Goal: Information Seeking & Learning: Learn about a topic

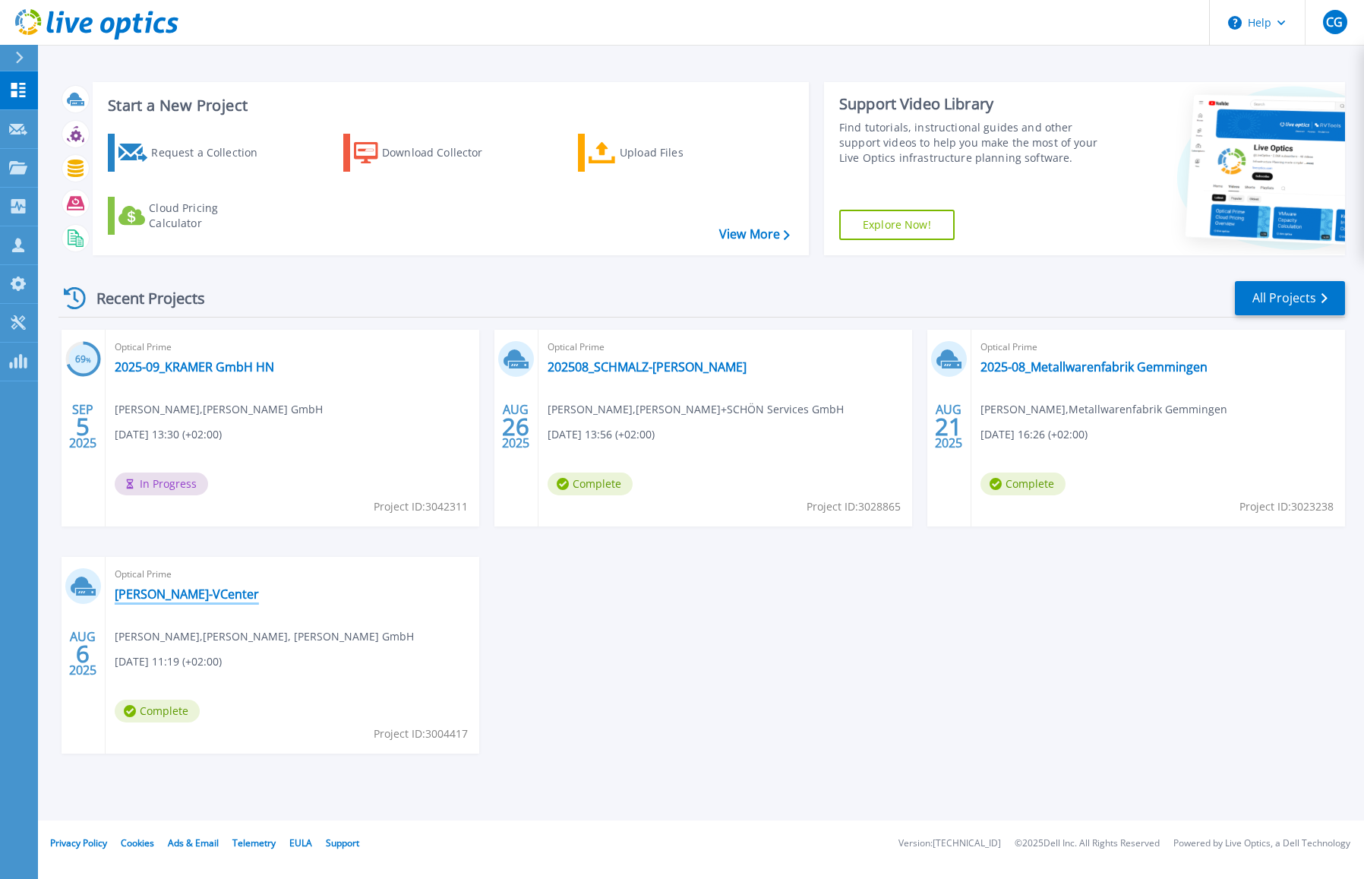
click at [193, 595] on link "[PERSON_NAME]-VCenter" at bounding box center [187, 593] width 144 height 15
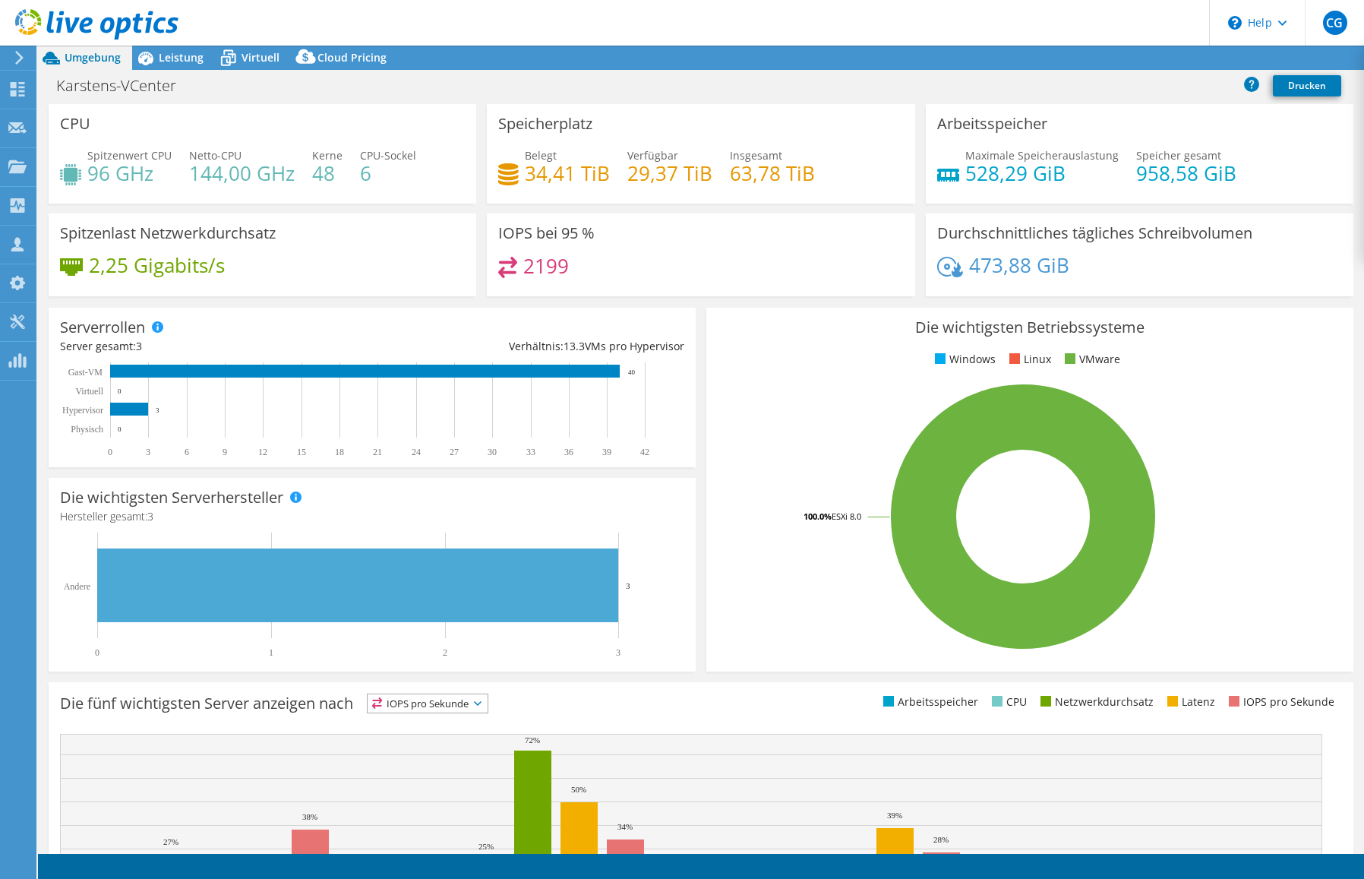
select select "USD"
click at [195, 62] on span "Leistung" at bounding box center [181, 57] width 45 height 14
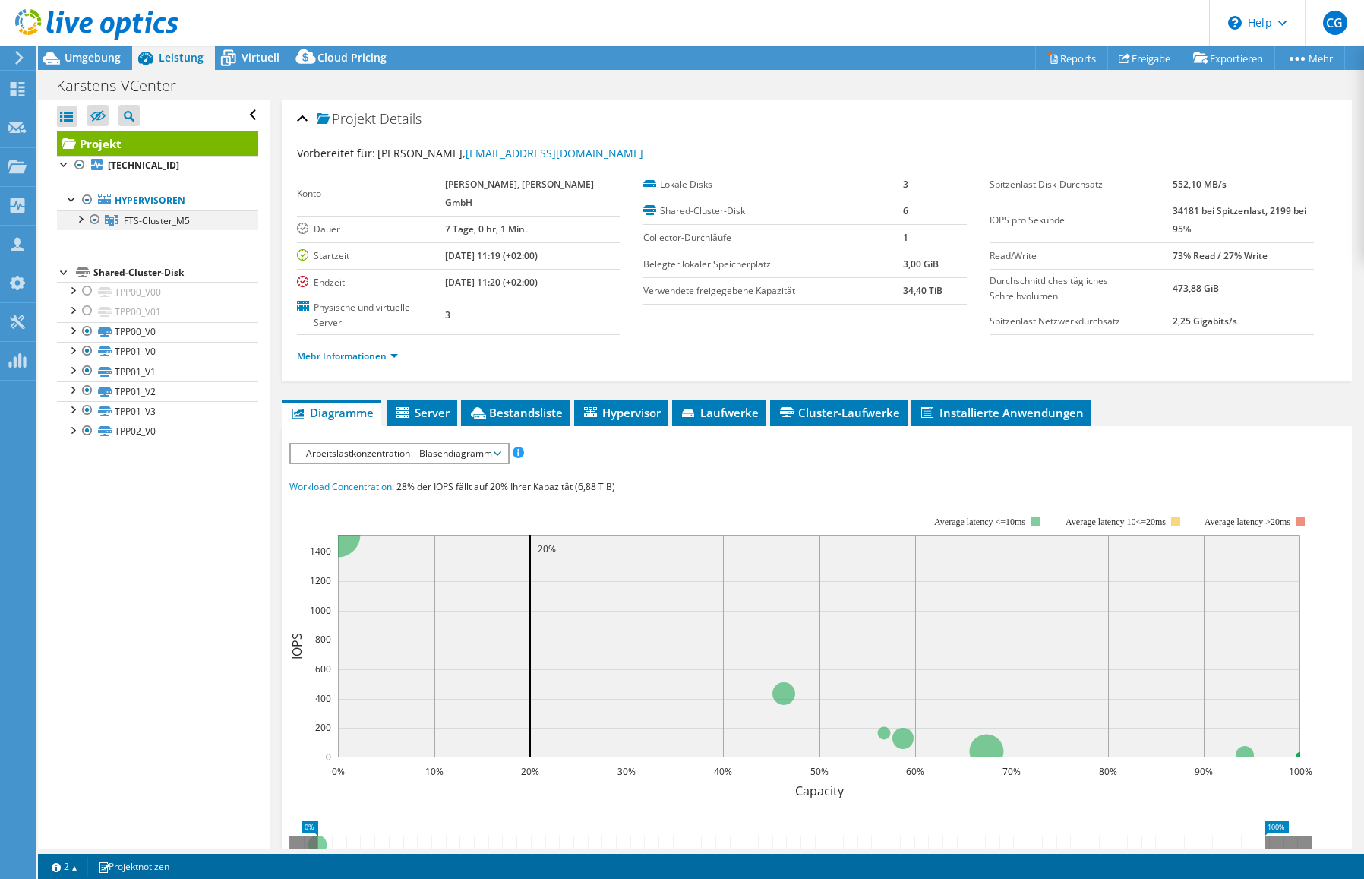
click at [77, 221] on div at bounding box center [79, 217] width 15 height 15
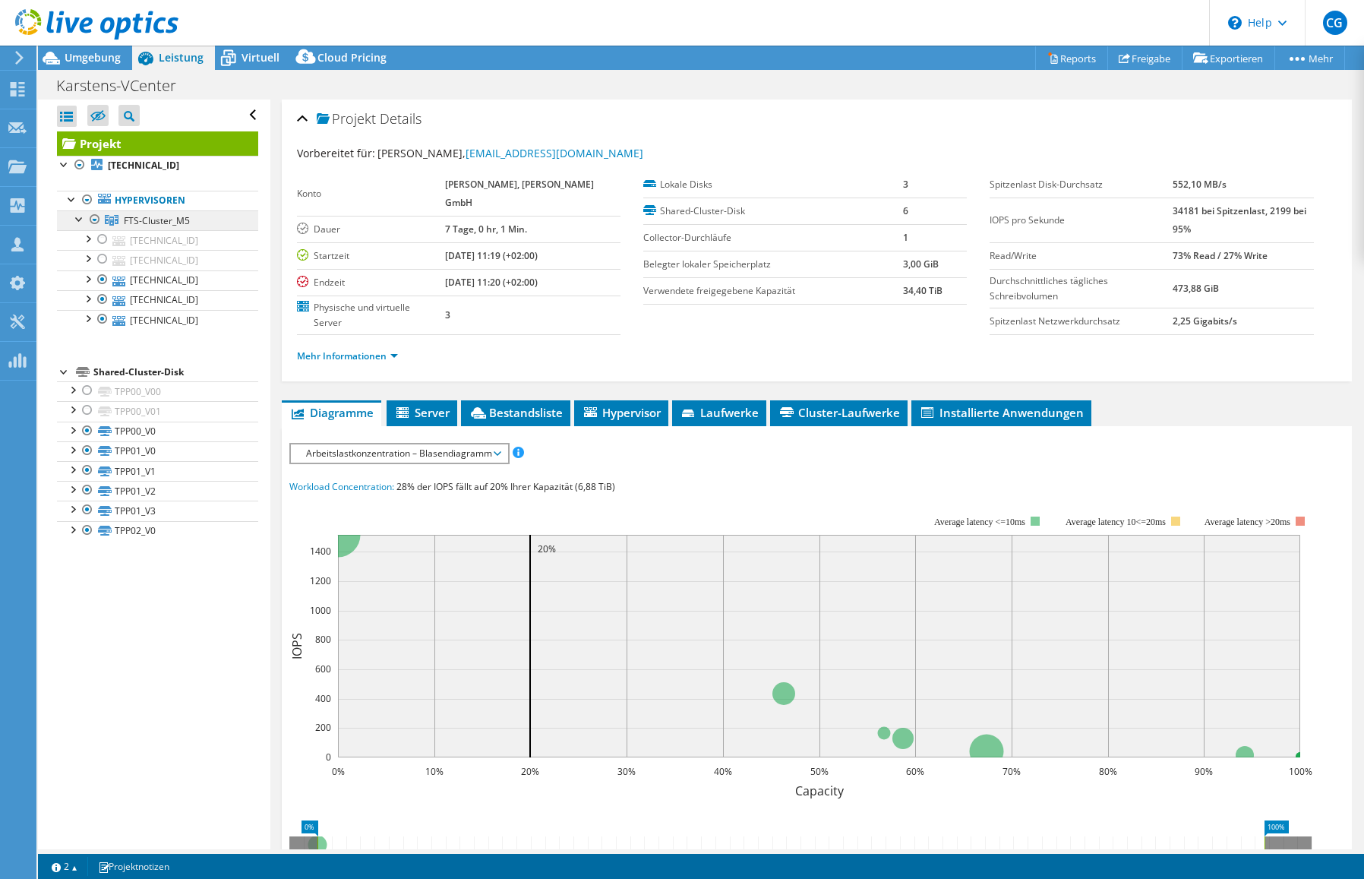
click at [162, 219] on span "FTS-Cluster_M5" at bounding box center [157, 220] width 66 height 13
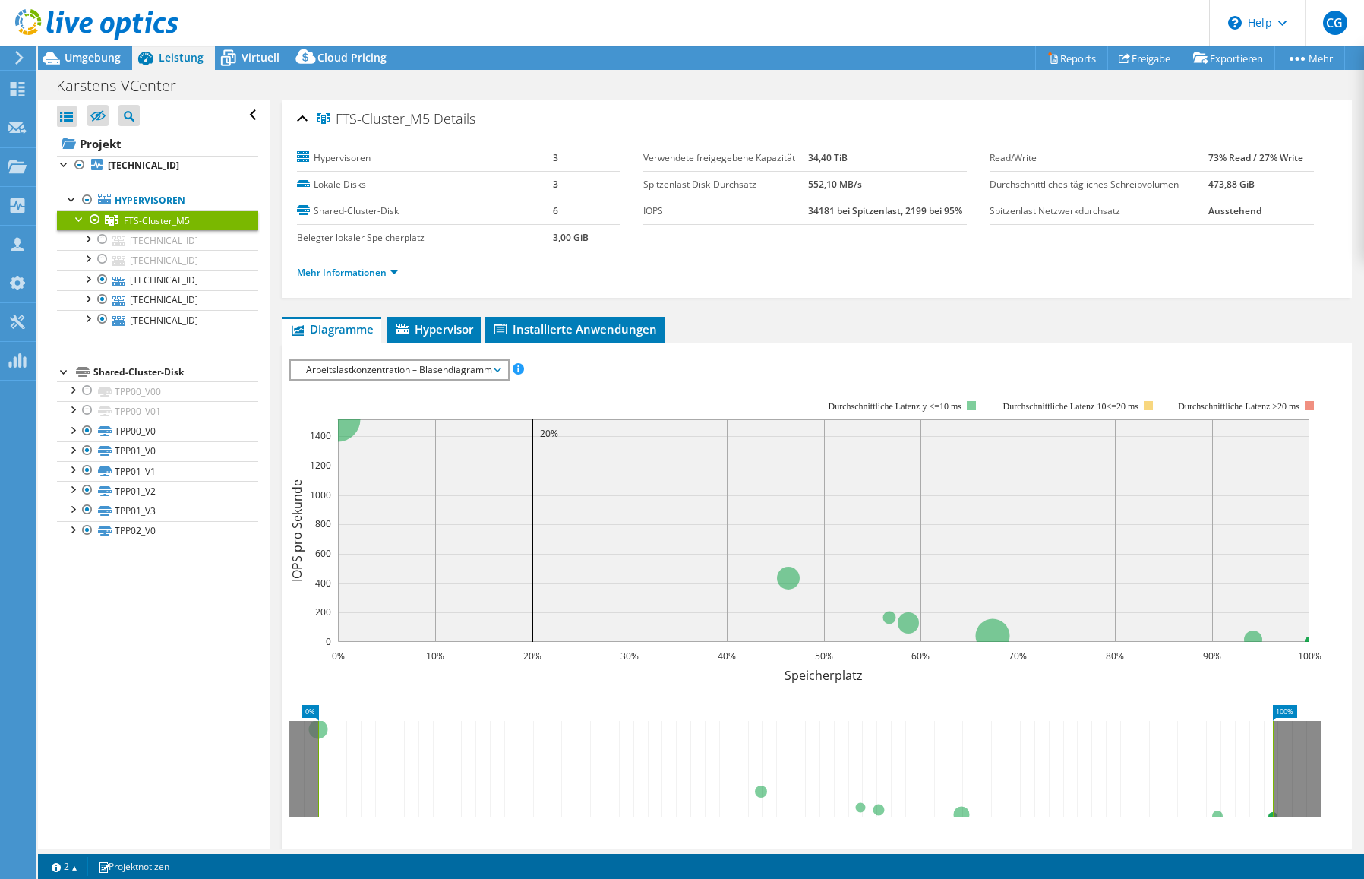
click at [383, 271] on link "Mehr Informationen" at bounding box center [347, 272] width 101 height 13
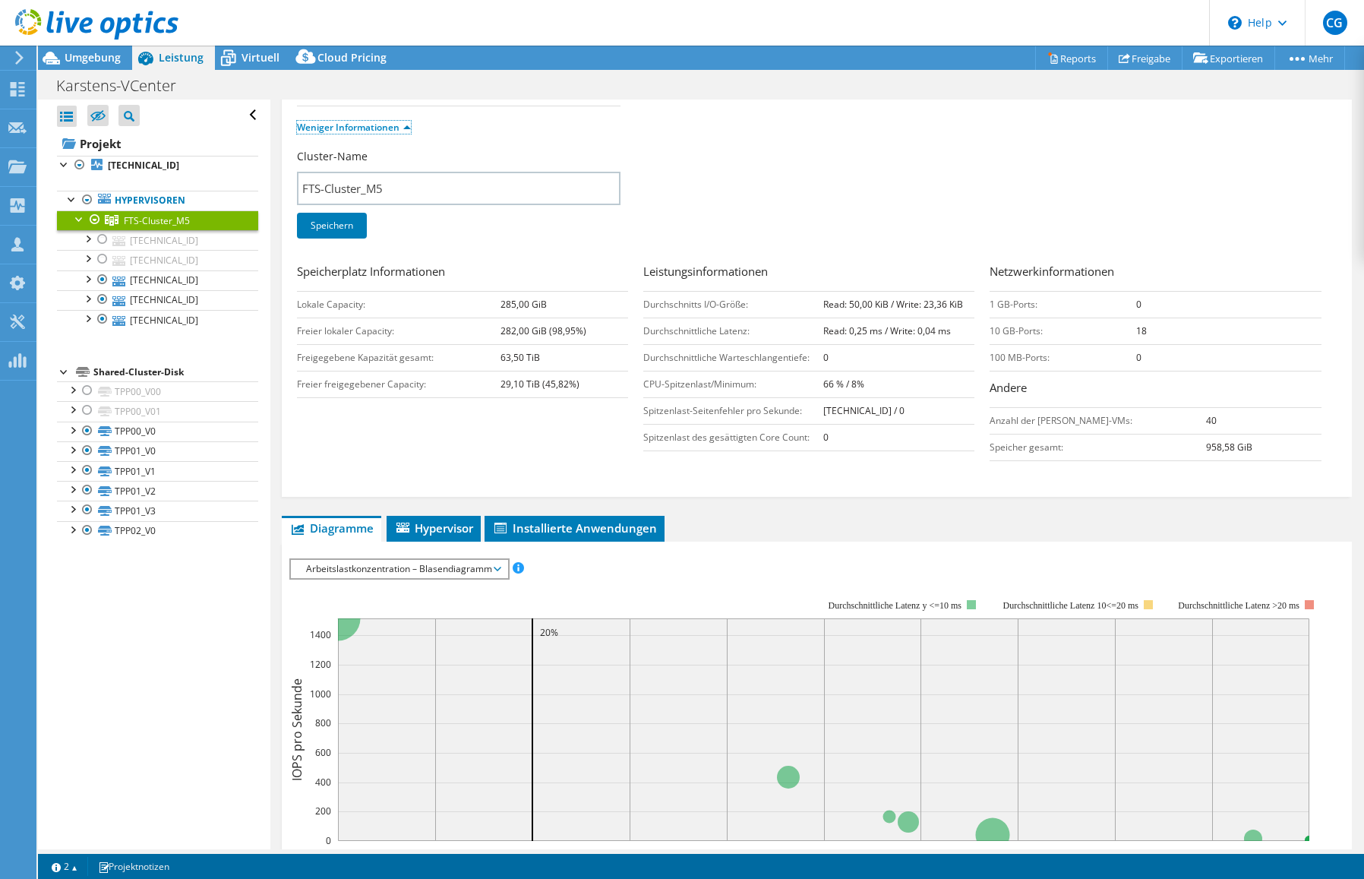
scroll to position [190, 0]
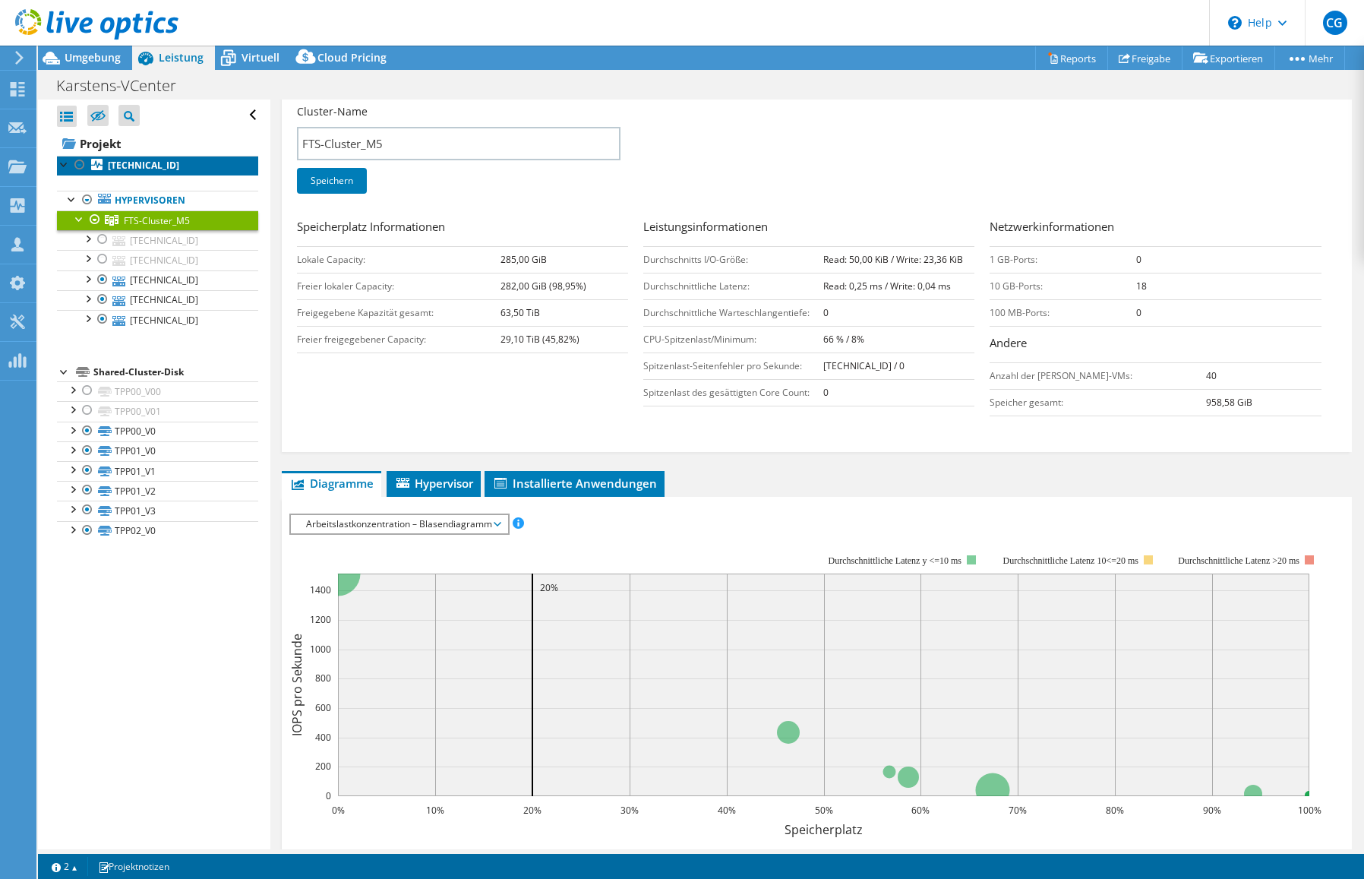
click at [185, 168] on link "[TECHNICAL_ID]" at bounding box center [157, 166] width 201 height 20
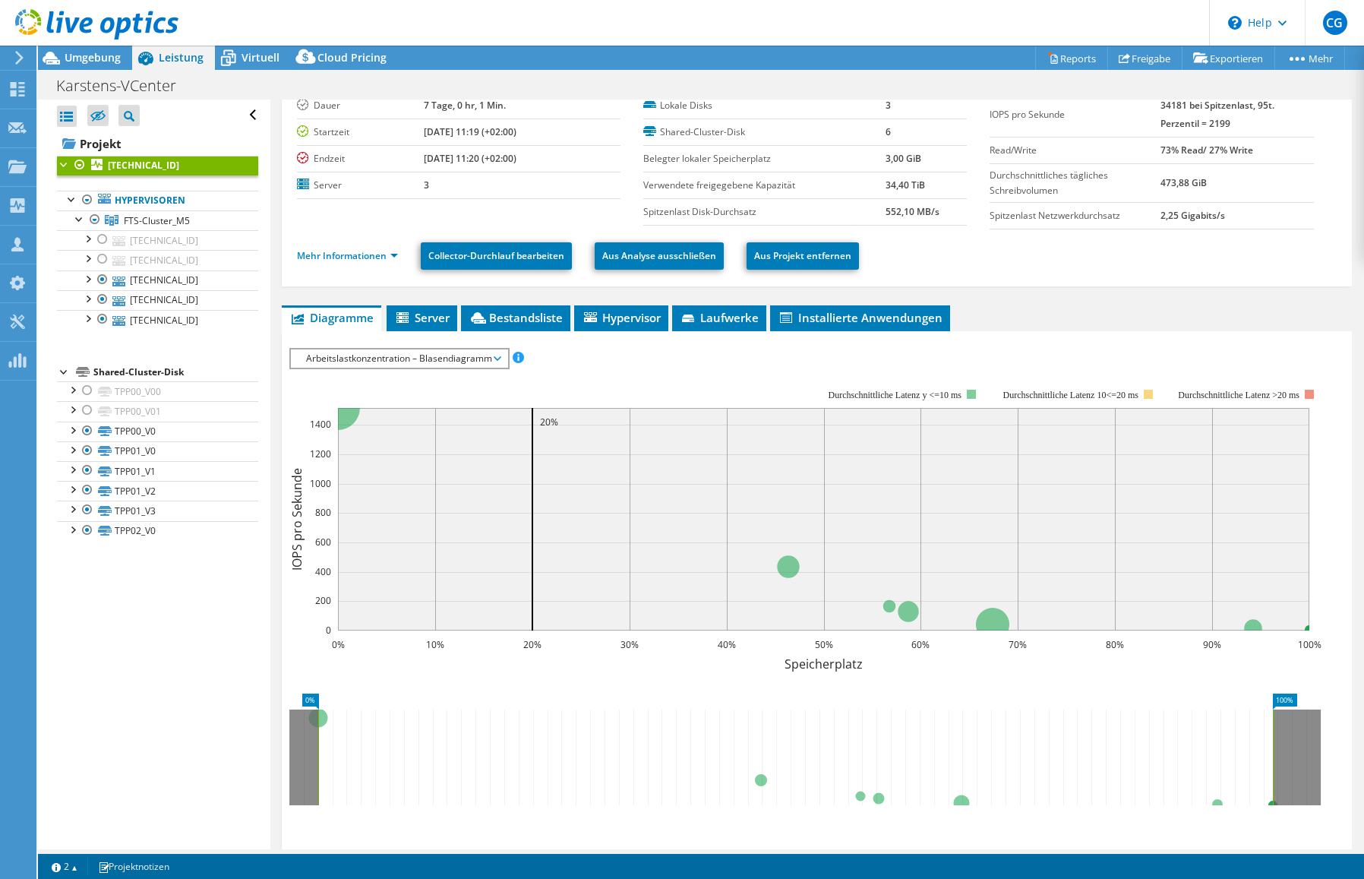
scroll to position [0, 0]
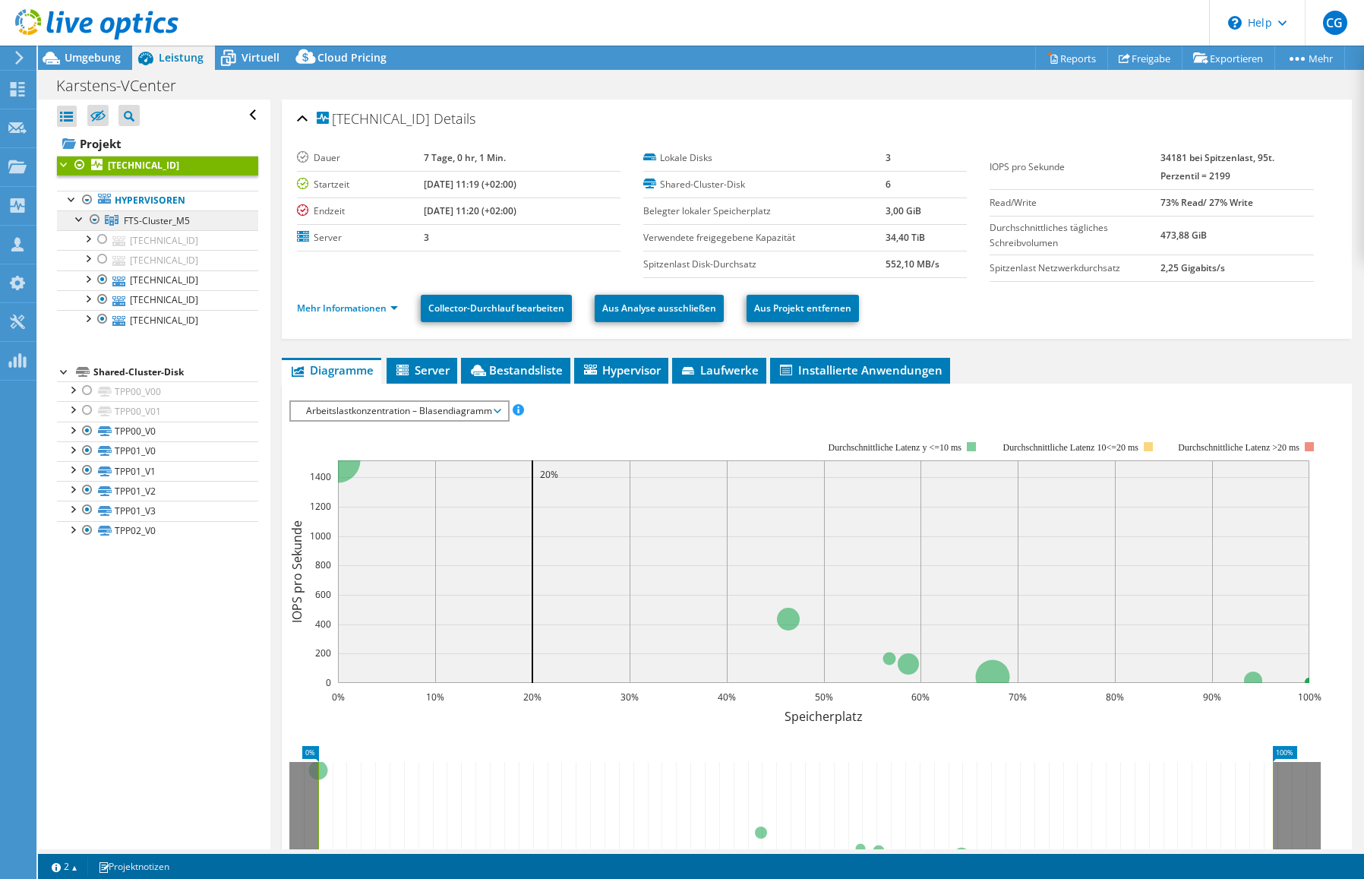
click at [162, 218] on span "FTS-Cluster_M5" at bounding box center [157, 220] width 66 height 13
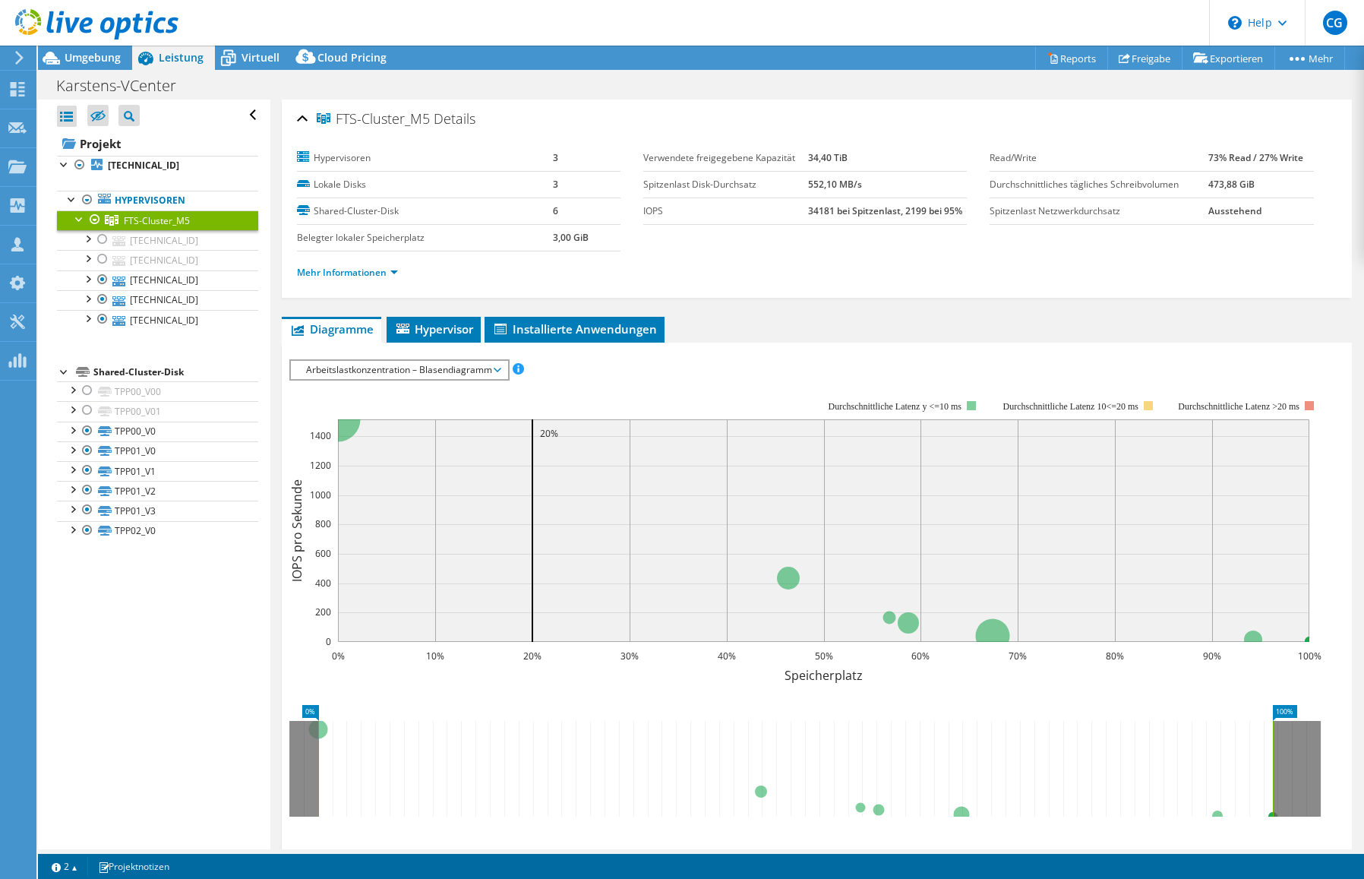
click at [484, 376] on span "Arbeitslastkonzentration – Blasendiagramm" at bounding box center [398, 370] width 201 height 18
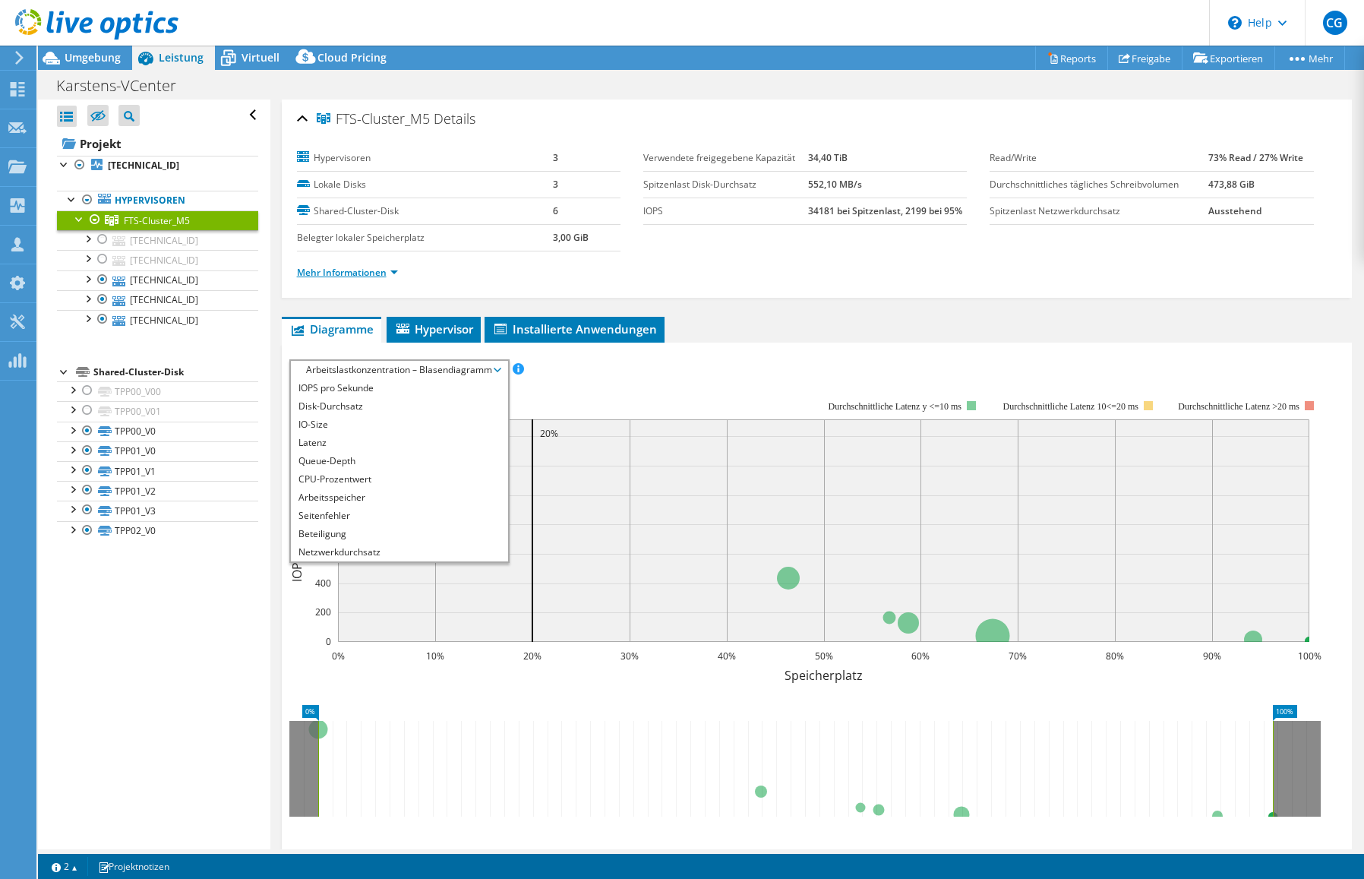
click at [388, 272] on link "Mehr Informationen" at bounding box center [347, 272] width 101 height 13
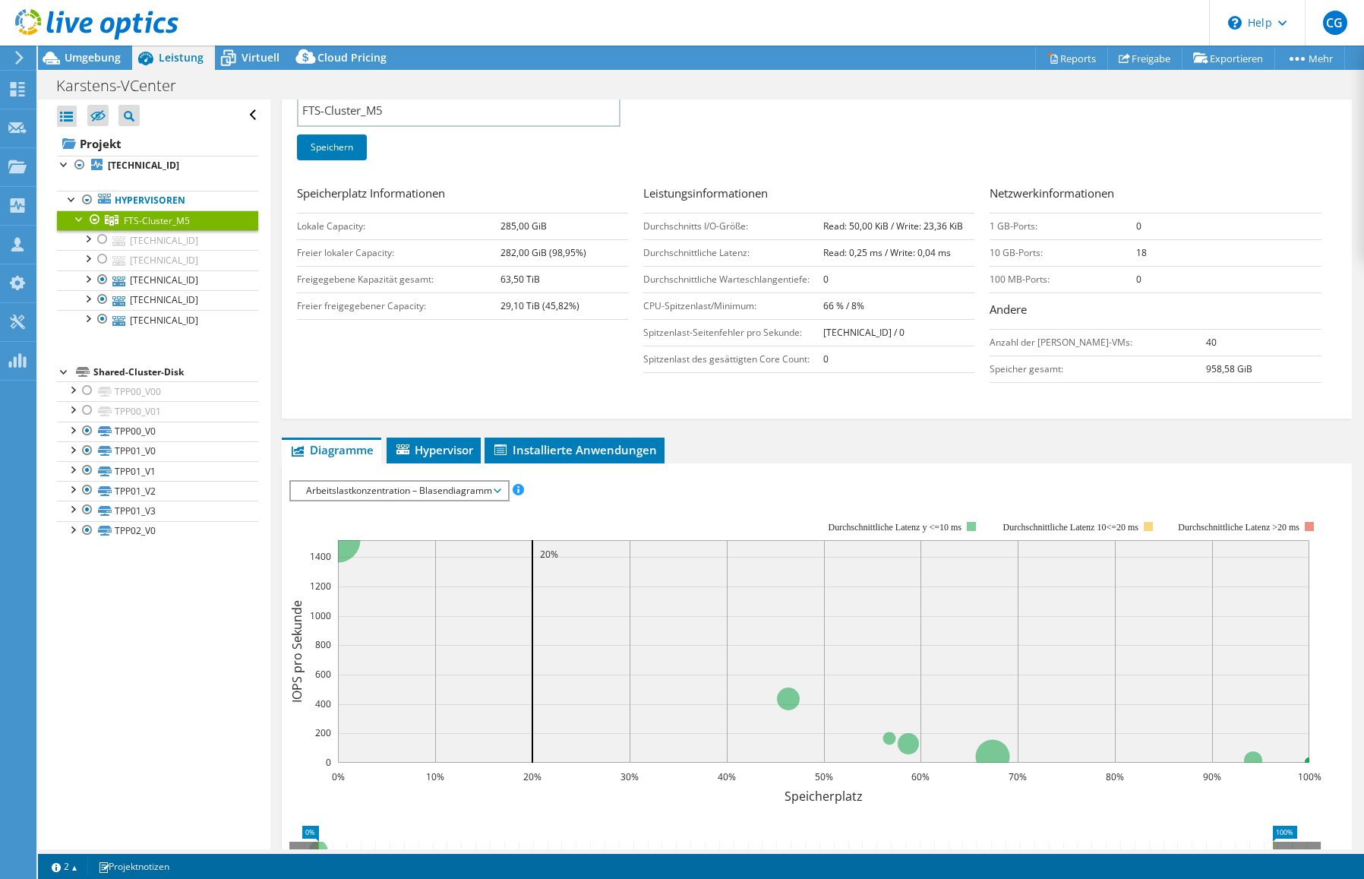
scroll to position [228, 0]
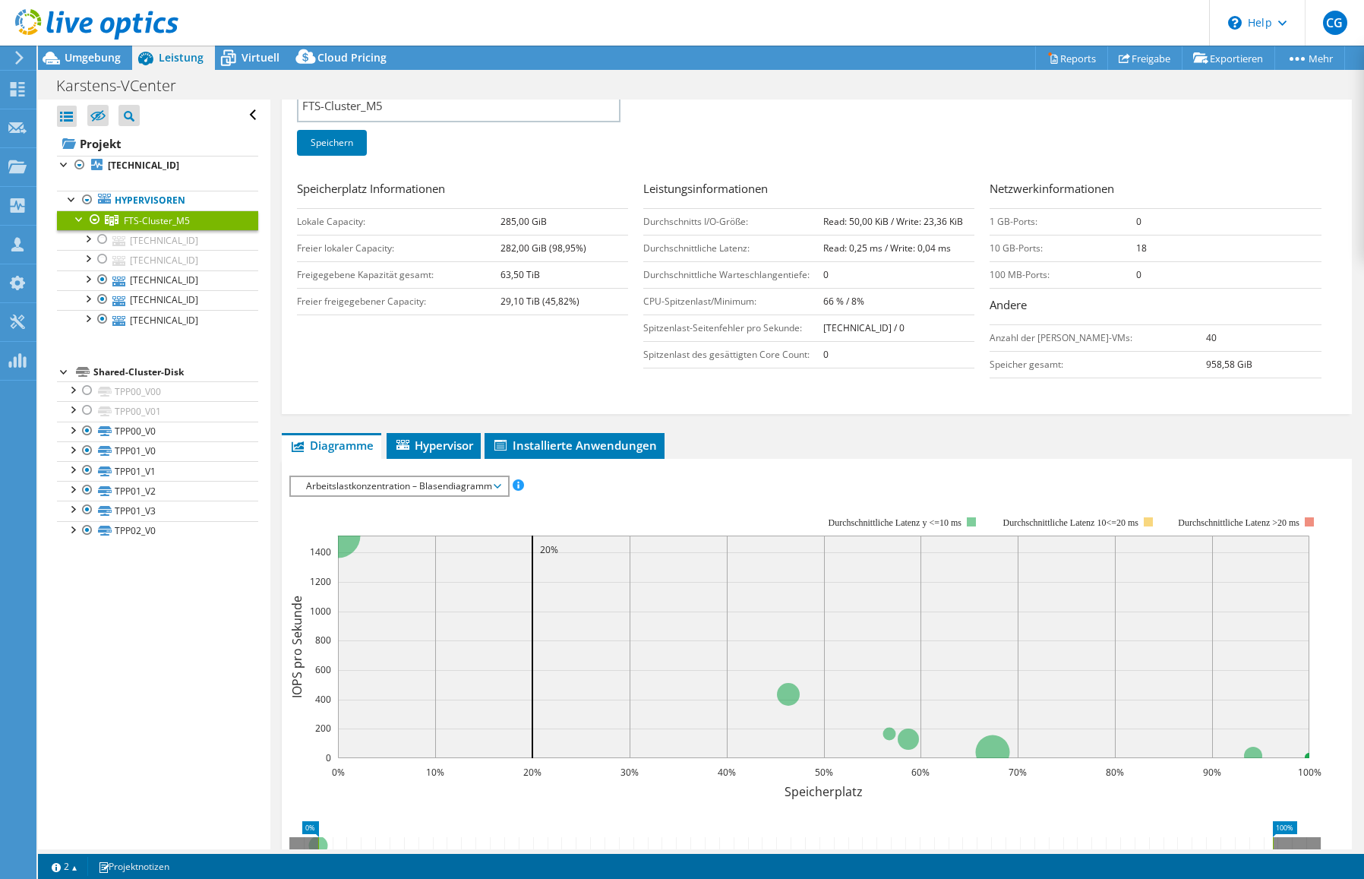
drag, startPoint x: 1155, startPoint y: 362, endPoint x: 1195, endPoint y: 362, distance: 40.2
click at [1195, 362] on tr "Speicher gesamt: 958,58 GiB" at bounding box center [1154, 364] width 331 height 27
drag, startPoint x: 1195, startPoint y: 362, endPoint x: 1175, endPoint y: 426, distance: 67.0
click at [1175, 426] on div "FTS-Cluster_M5 Details Hypervisoren 3 Lokale Disks 3 Shared-Cluster-Disk 6 Bele…" at bounding box center [816, 491] width 1093 height 1238
click at [433, 481] on span "Arbeitslastkonzentration – Blasendiagramm" at bounding box center [398, 486] width 201 height 18
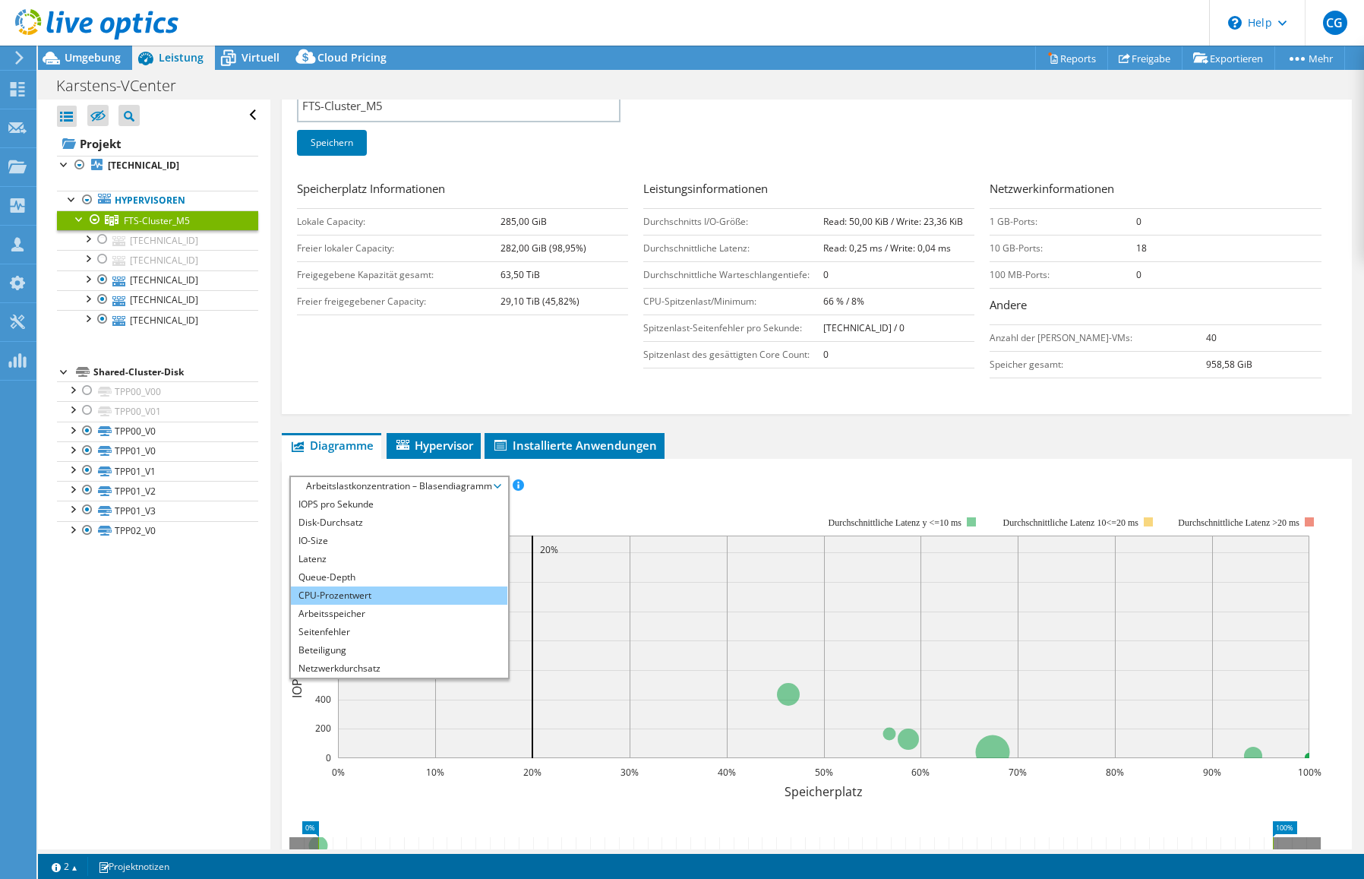
click at [419, 589] on li "CPU-Prozentwert" at bounding box center [399, 595] width 216 height 18
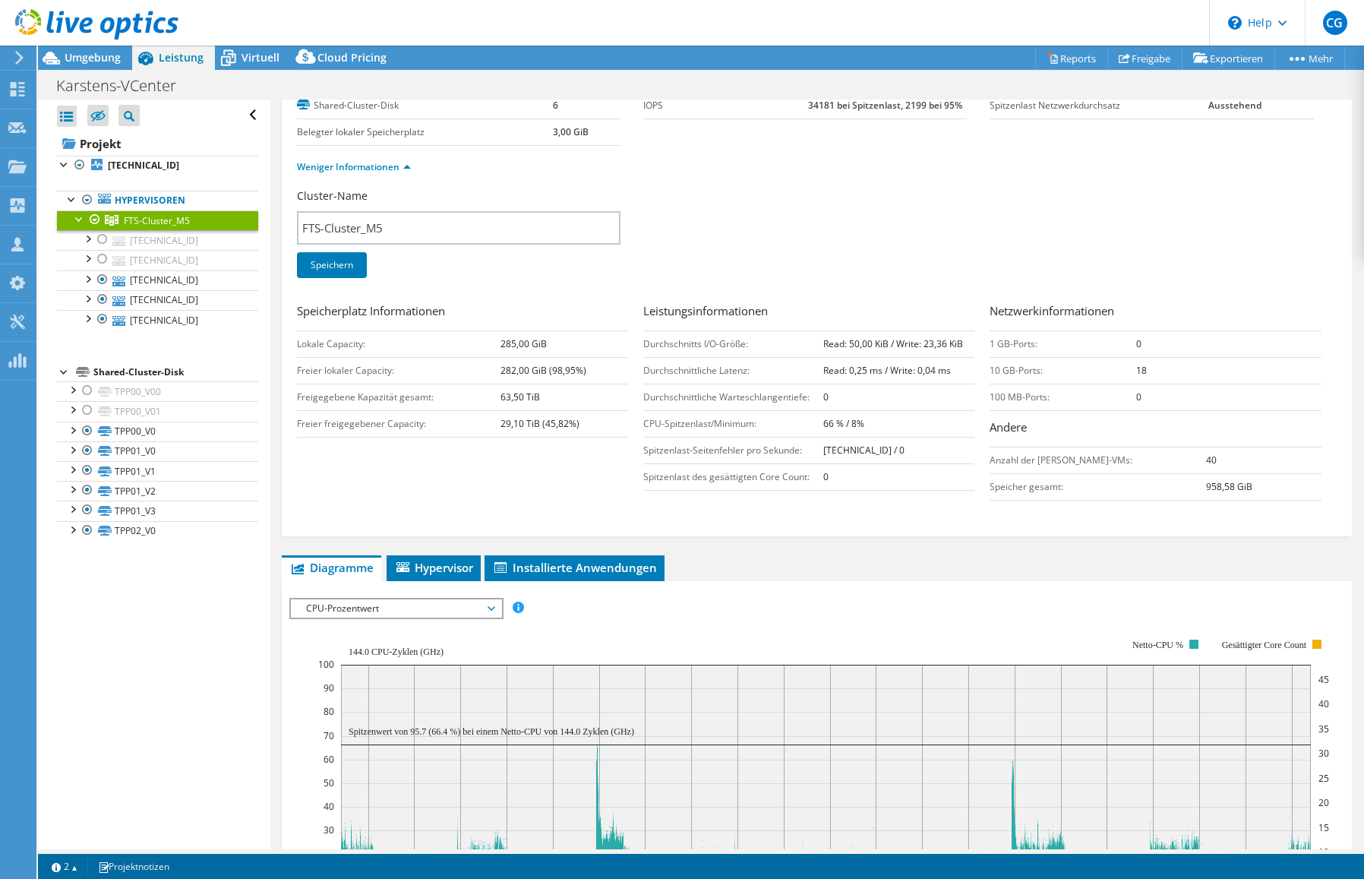
scroll to position [0, 0]
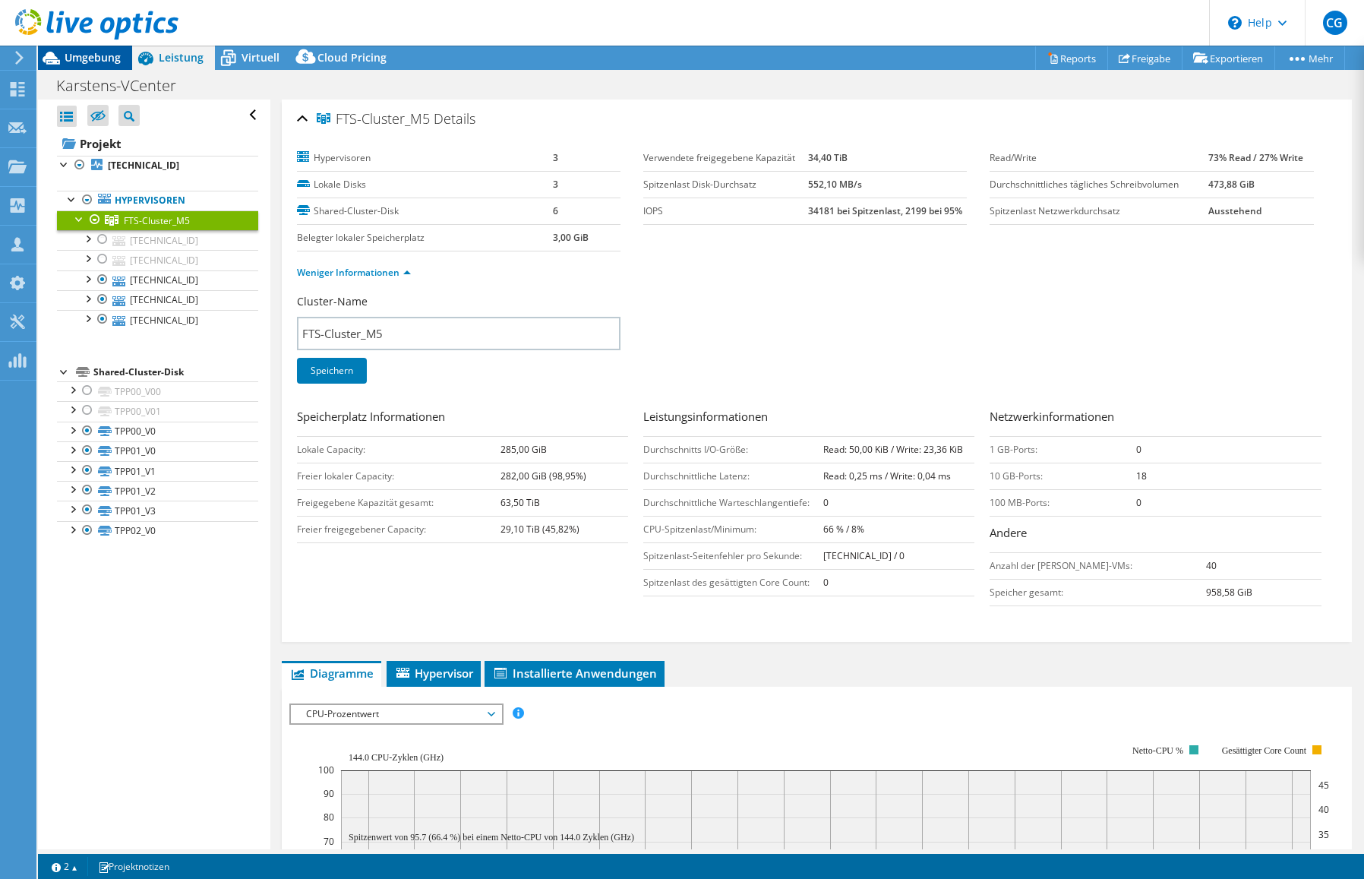
click at [91, 58] on span "Umgebung" at bounding box center [93, 57] width 56 height 14
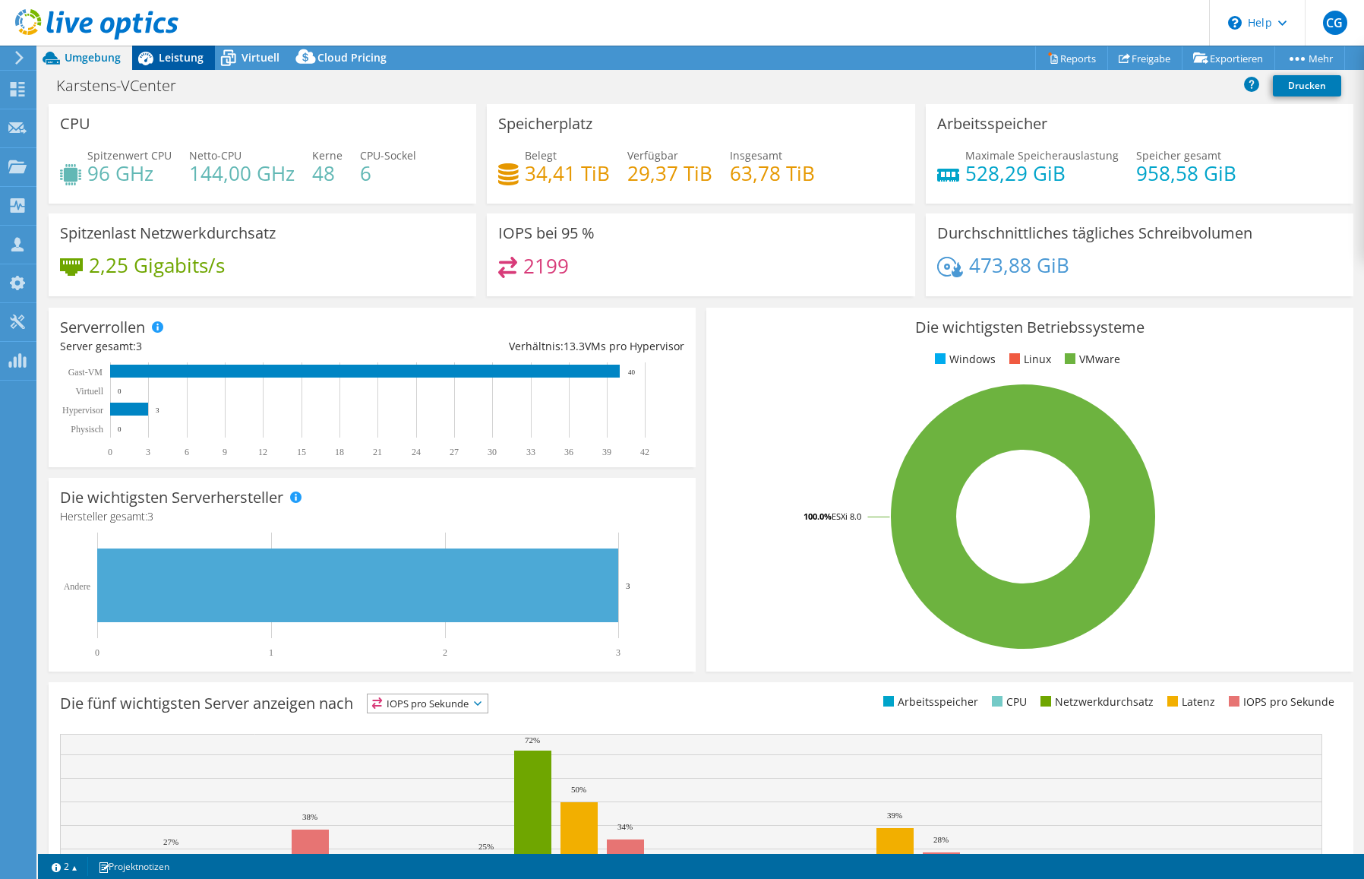
click at [166, 56] on span "Leistung" at bounding box center [181, 57] width 45 height 14
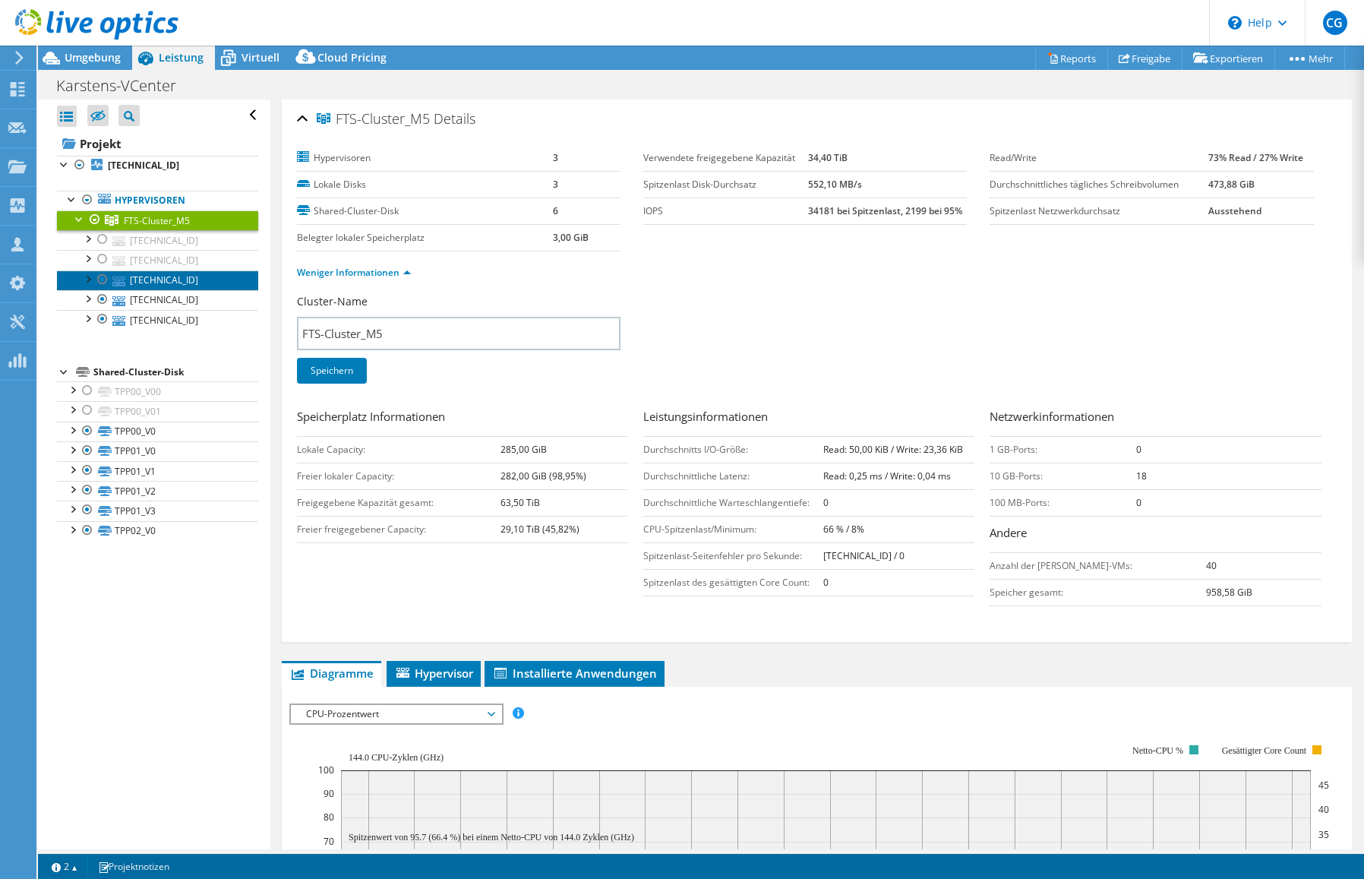
click at [159, 282] on link "[TECHNICAL_ID]" at bounding box center [157, 280] width 201 height 20
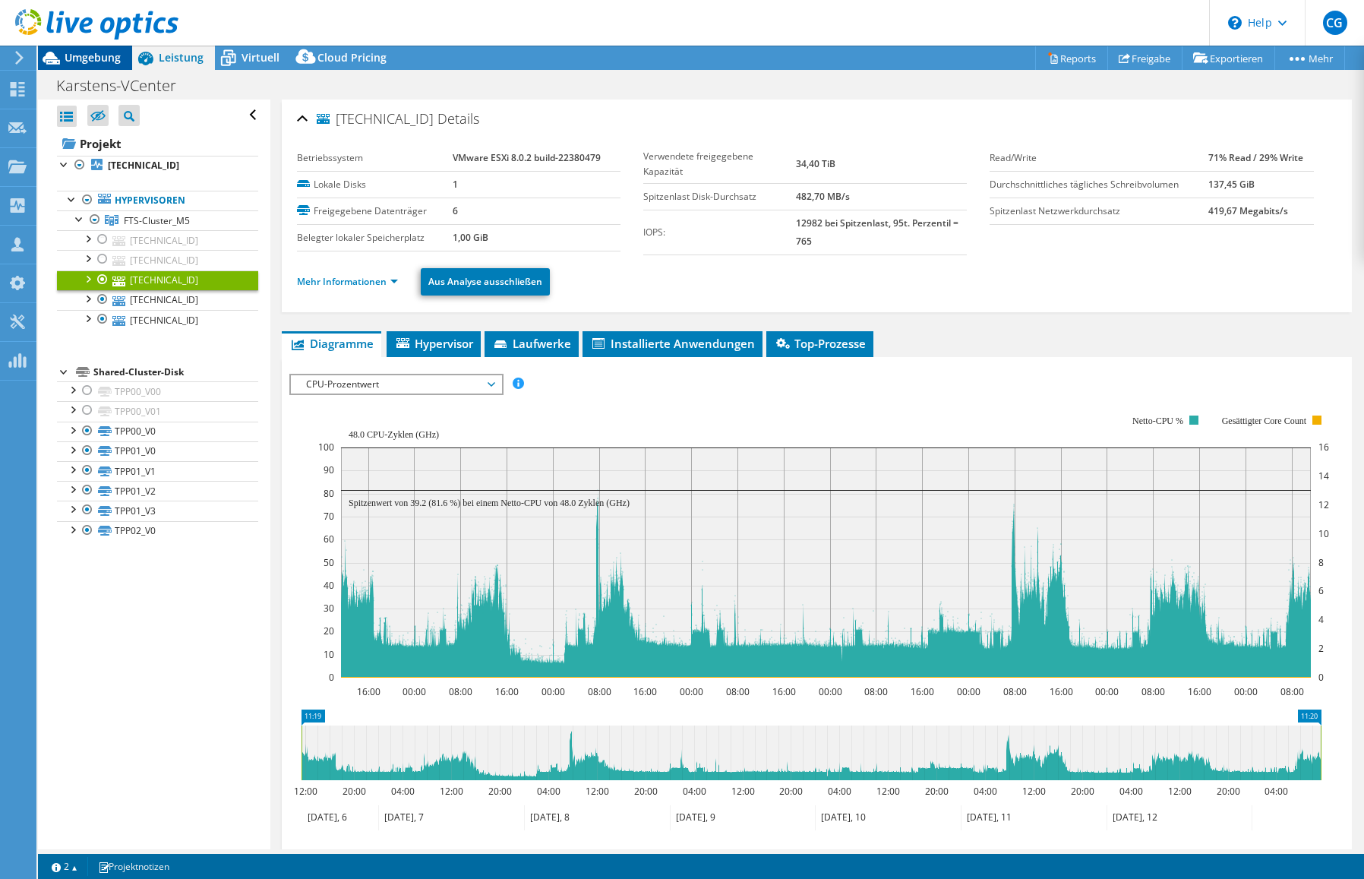
click at [96, 62] on span "Umgebung" at bounding box center [93, 57] width 56 height 14
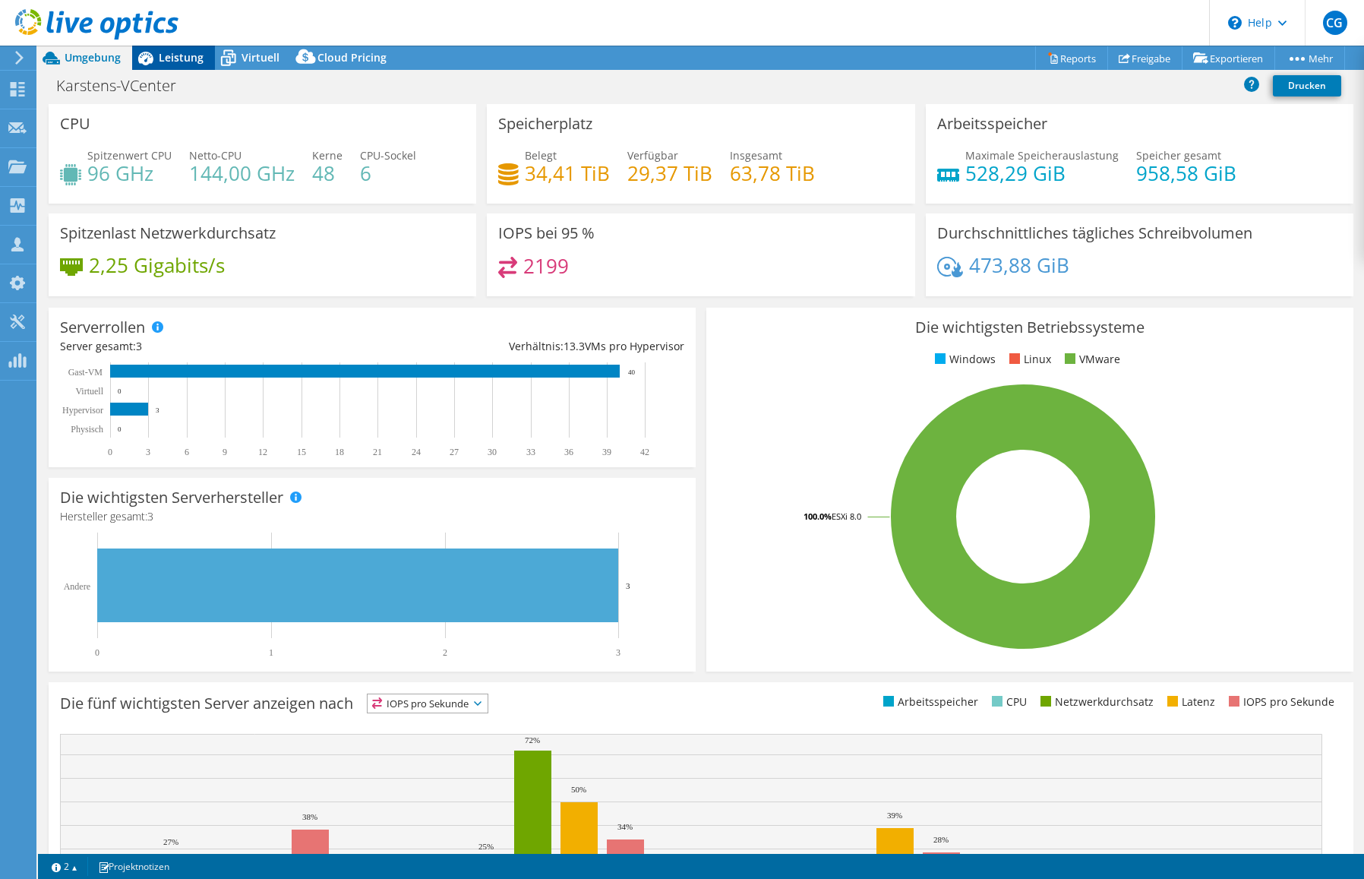
click at [188, 55] on span "Leistung" at bounding box center [181, 57] width 45 height 14
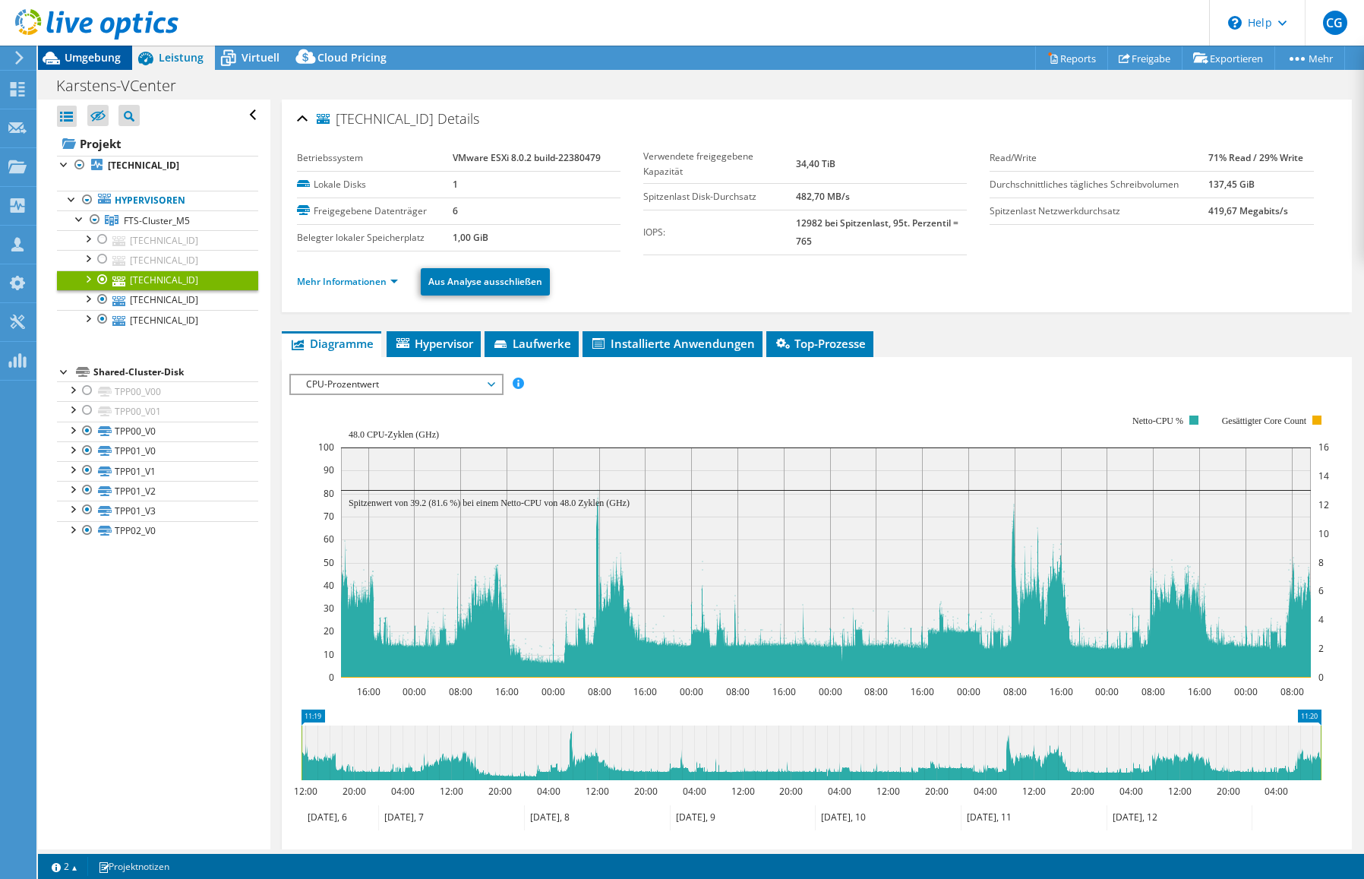
click at [106, 60] on span "Umgebung" at bounding box center [93, 57] width 56 height 14
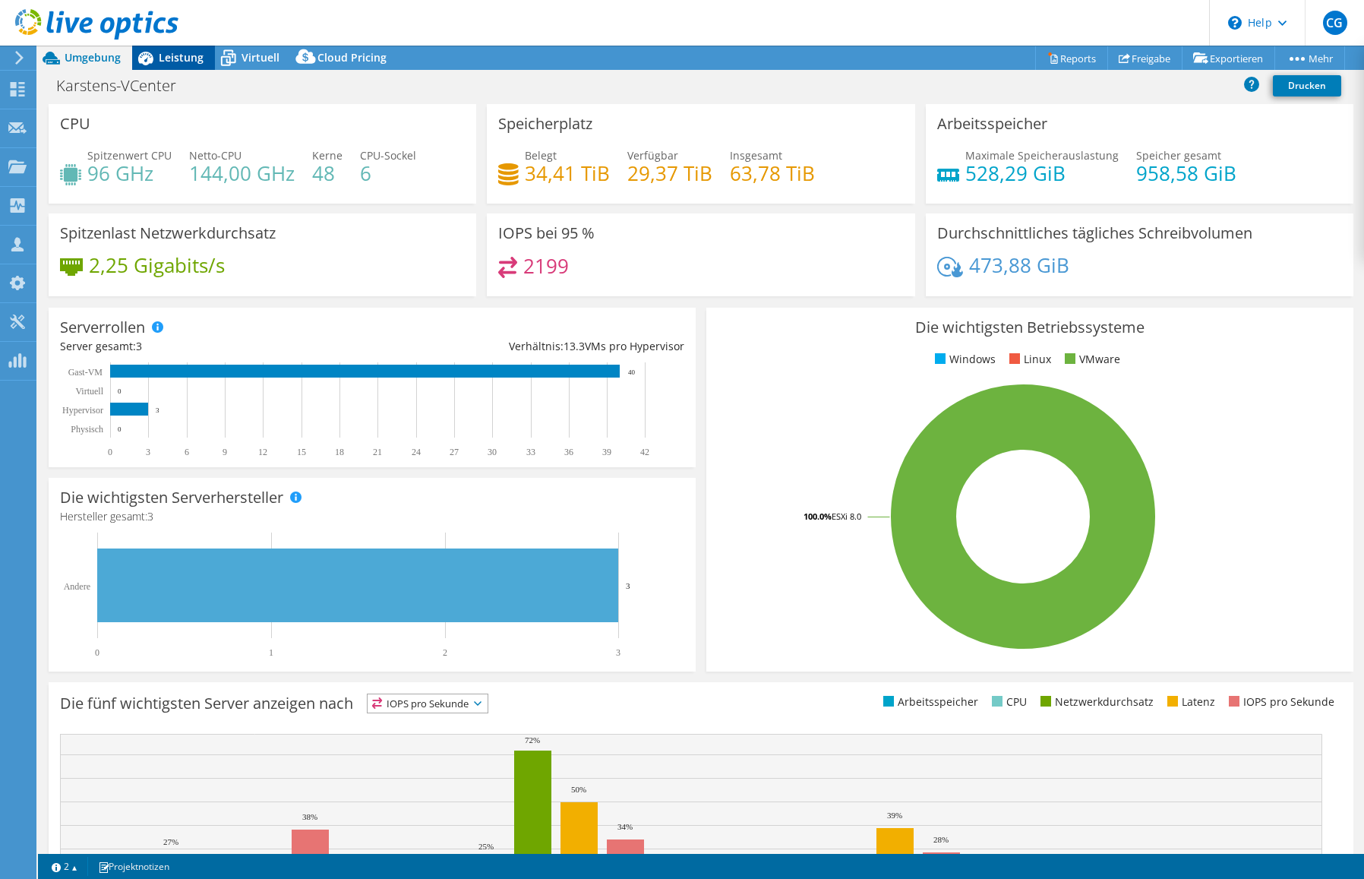
click at [160, 59] on span "Leistung" at bounding box center [181, 57] width 45 height 14
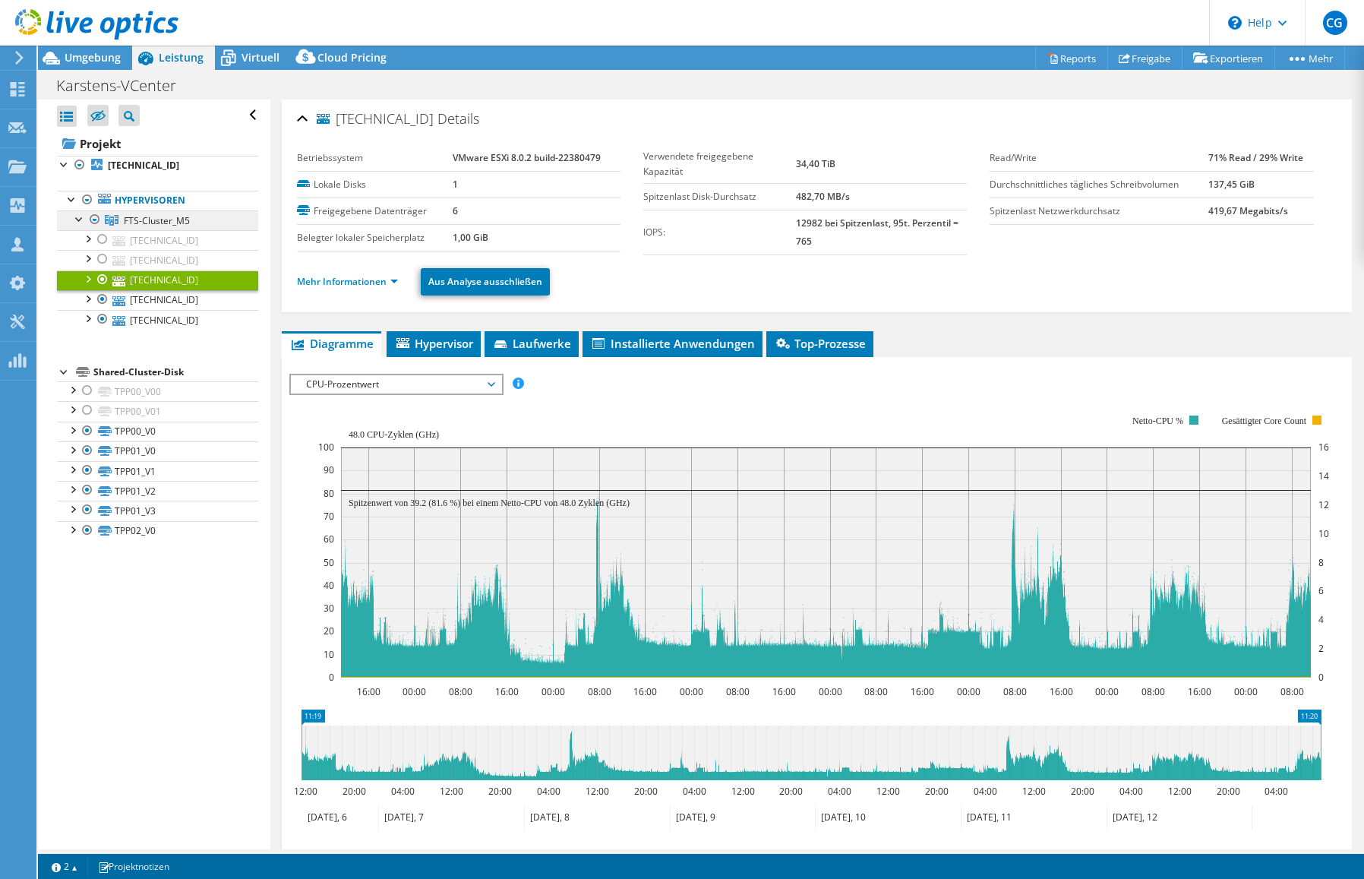
click at [137, 222] on span "FTS-Cluster_M5" at bounding box center [157, 220] width 66 height 13
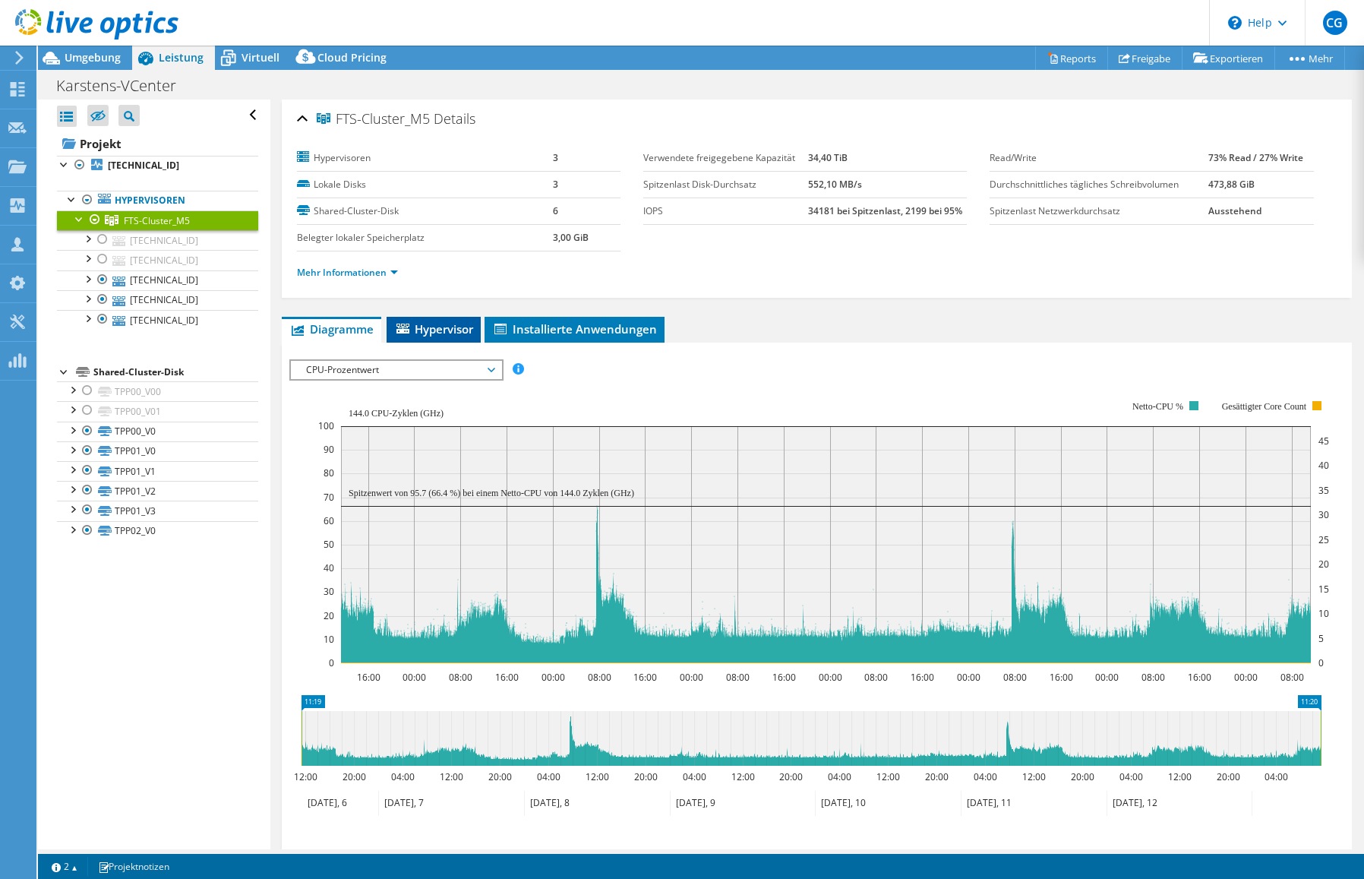
click at [445, 328] on span "Hypervisor" at bounding box center [433, 328] width 79 height 15
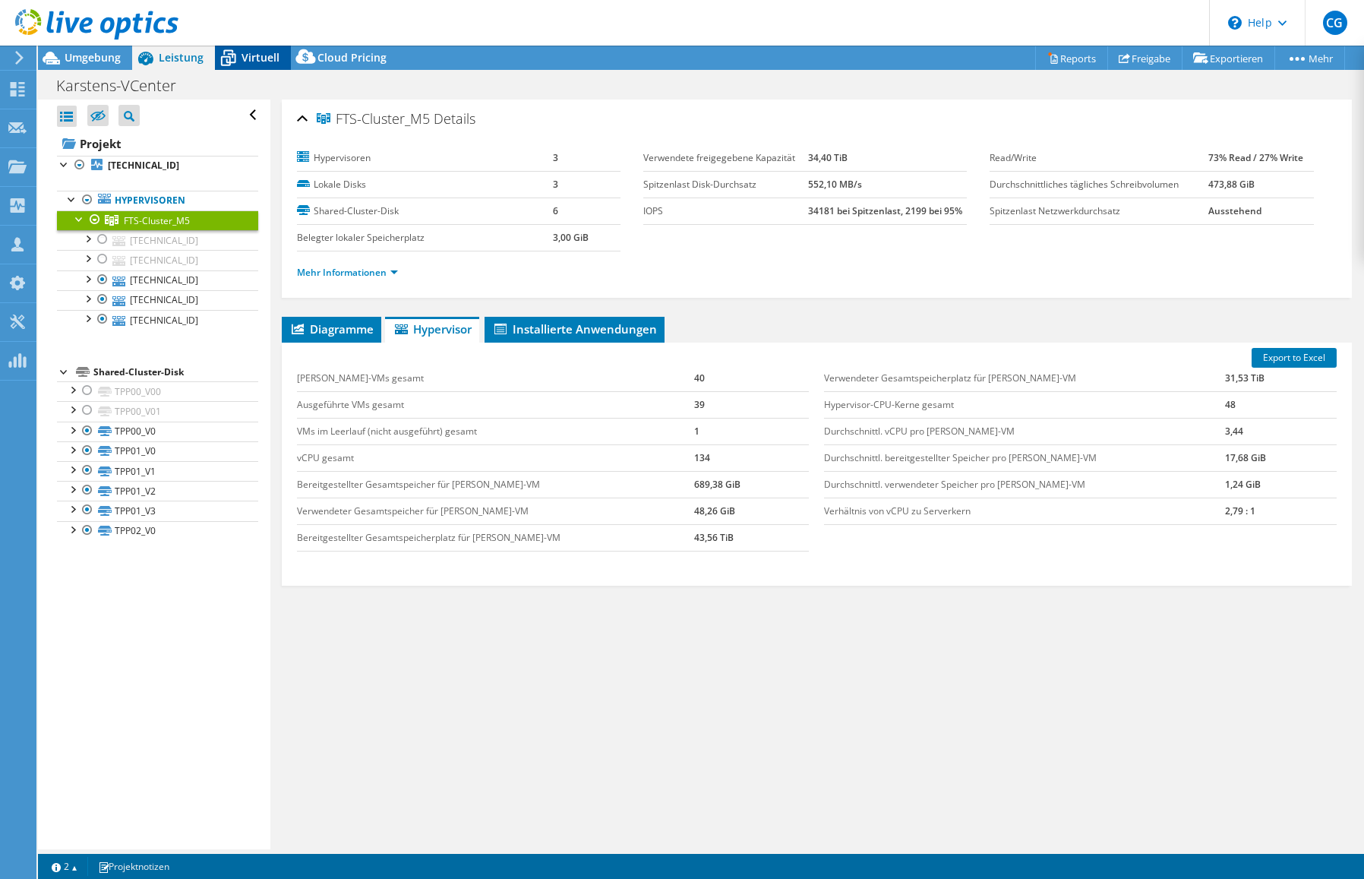
click at [260, 60] on span "Virtuell" at bounding box center [260, 57] width 38 height 14
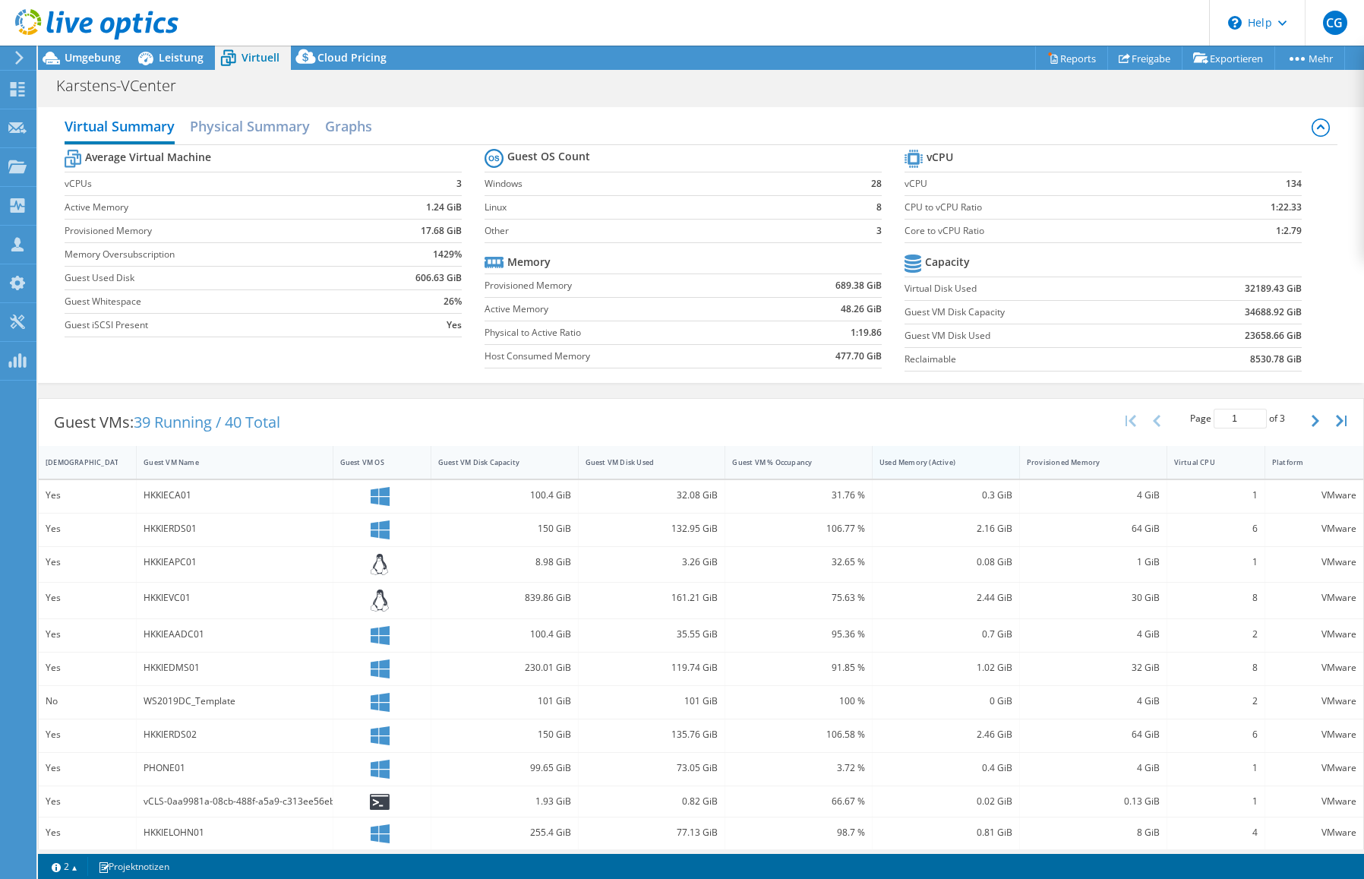
click at [901, 452] on div "Used Memory (Active)" at bounding box center [936, 462] width 128 height 24
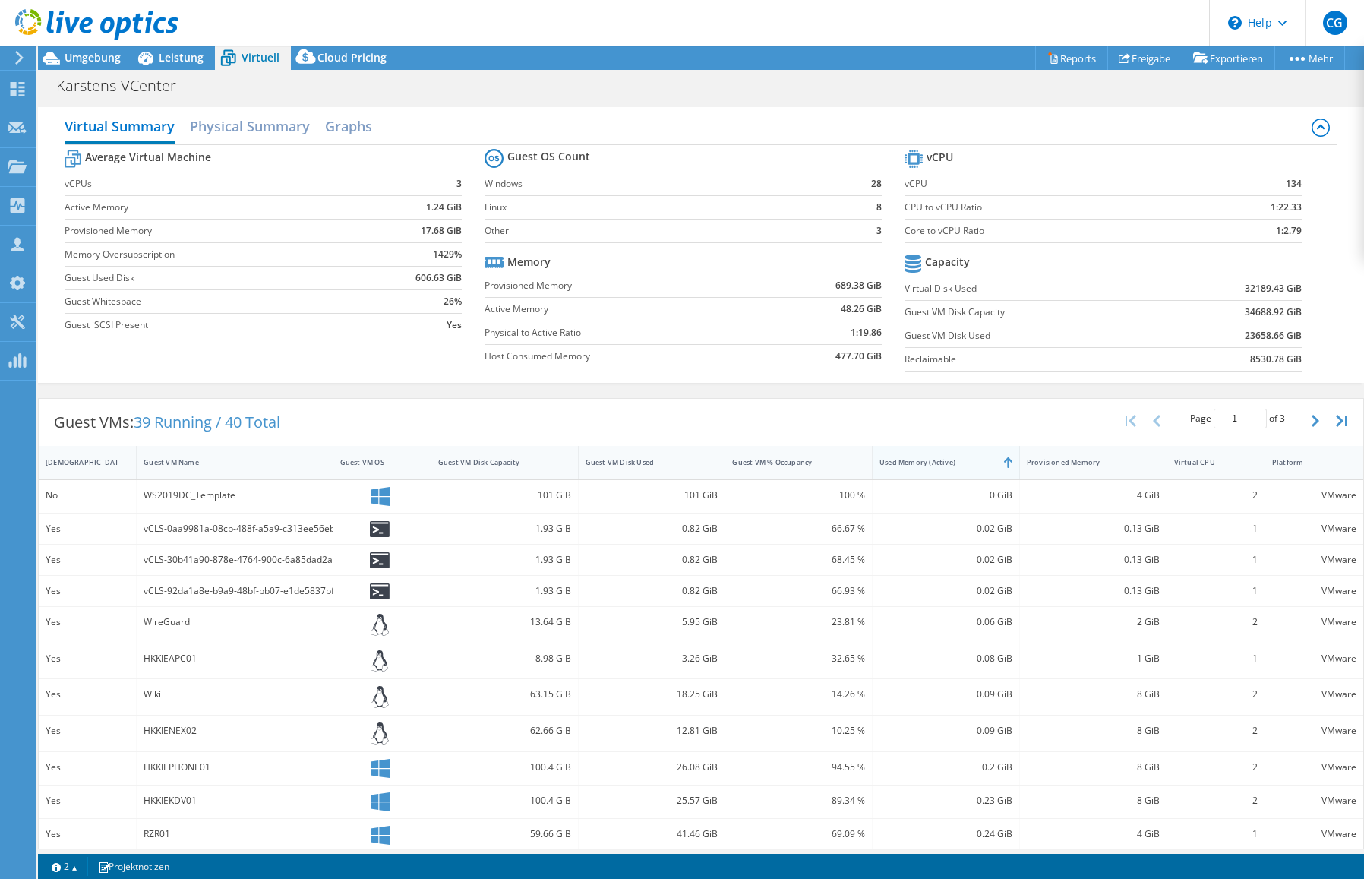
click at [901, 452] on div "Used Memory (Active)" at bounding box center [936, 462] width 128 height 24
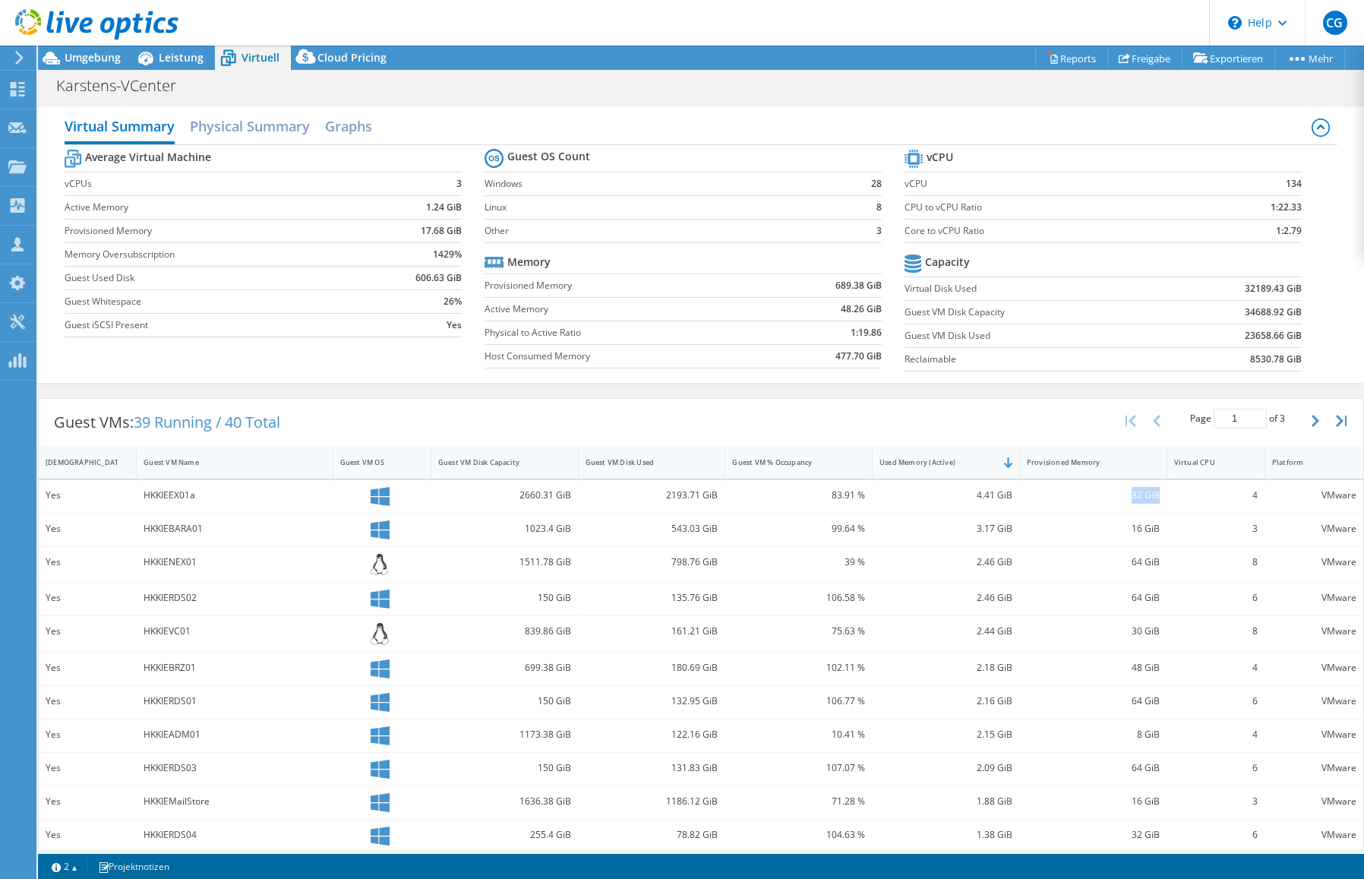
drag, startPoint x: 1121, startPoint y: 497, endPoint x: 1149, endPoint y: 497, distance: 28.1
click at [1149, 497] on div "32 GiB" at bounding box center [1093, 495] width 133 height 17
click at [80, 62] on span "Umgebung" at bounding box center [93, 57] width 56 height 14
